Goal: Information Seeking & Learning: Check status

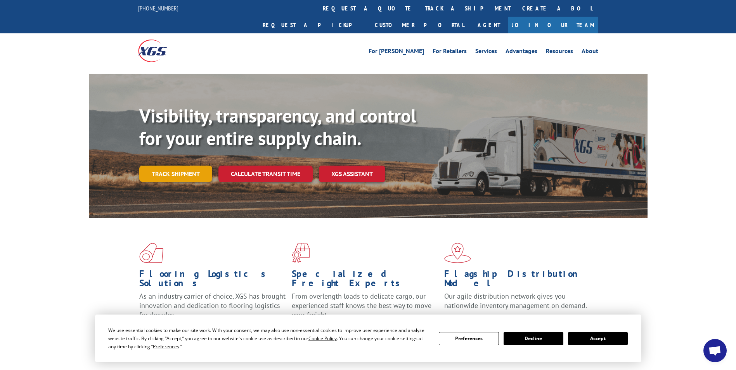
click at [176, 166] on link "Track shipment" at bounding box center [175, 174] width 73 height 16
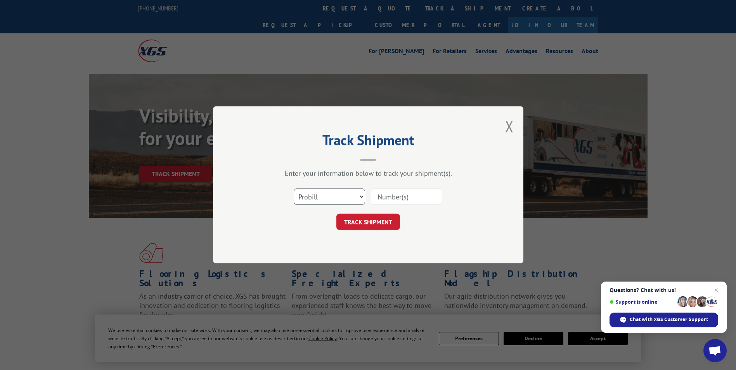
click at [344, 197] on select "Select category... Probill BOL PO" at bounding box center [329, 197] width 71 height 16
click at [410, 197] on input at bounding box center [406, 197] width 71 height 16
type input "17402907"
click at [355, 222] on button "TRACK SHIPMENT" at bounding box center [368, 222] width 64 height 16
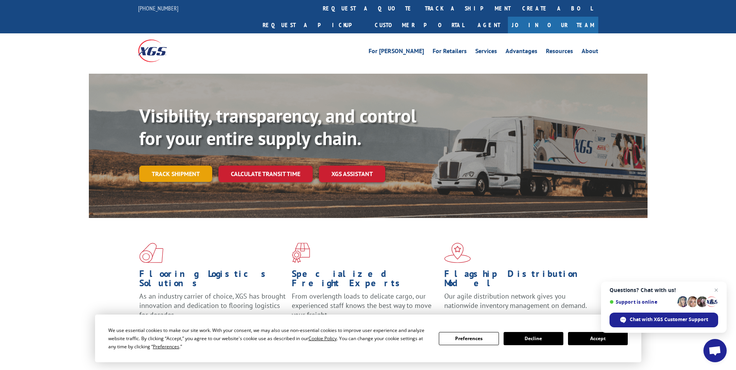
click at [169, 166] on link "Track shipment" at bounding box center [175, 174] width 73 height 16
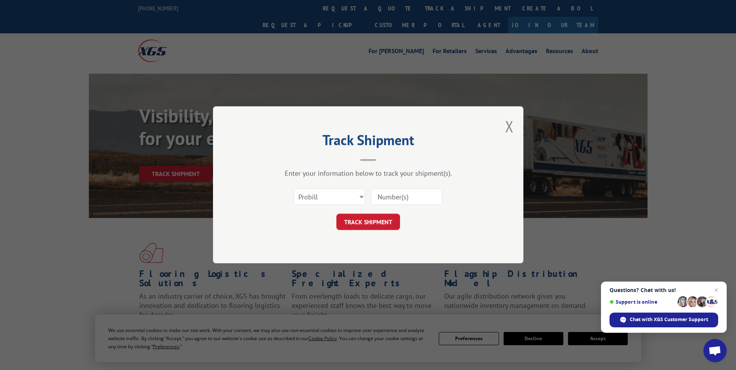
click at [430, 199] on input at bounding box center [406, 197] width 71 height 16
type input "17402971"
click at [365, 223] on button "TRACK SHIPMENT" at bounding box center [368, 222] width 64 height 16
